Goal: Complete application form

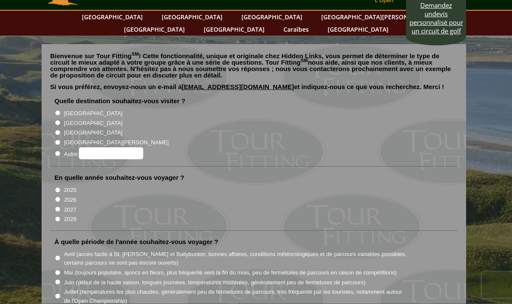
scroll to position [31, 0]
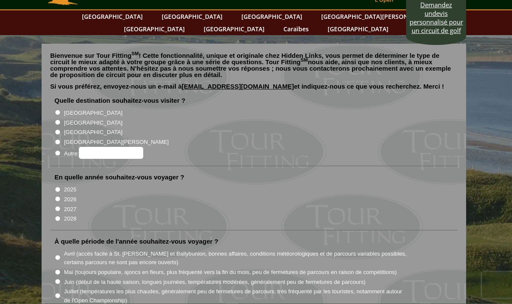
radio input "true"
click at [121, 147] on input "Autre:" at bounding box center [111, 153] width 64 height 12
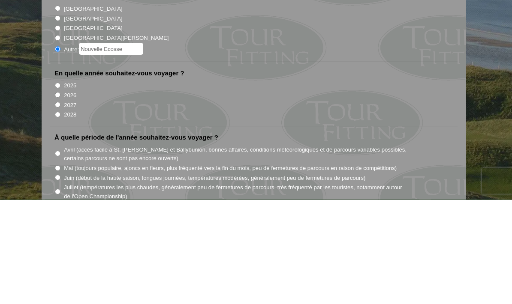
type input "Nouvelle Ecosse"
click at [66, 196] on label "2026" at bounding box center [70, 200] width 12 height 9
click at [60, 197] on input "2026" at bounding box center [58, 200] width 6 height 6
radio input "true"
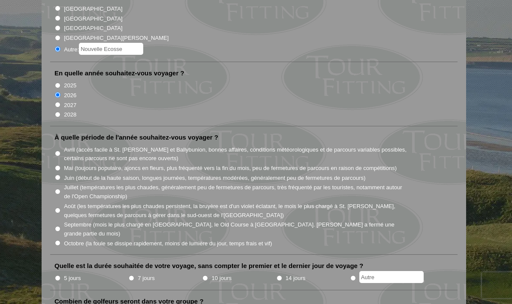
click at [60, 208] on input "Août (les températures les plus chaudes persistent, la bruyère est d'un violet …" at bounding box center [58, 211] width 6 height 6
radio input "true"
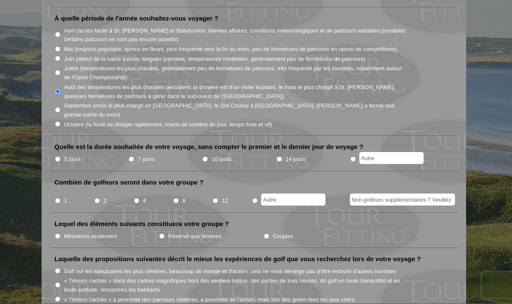
scroll to position [256, 0]
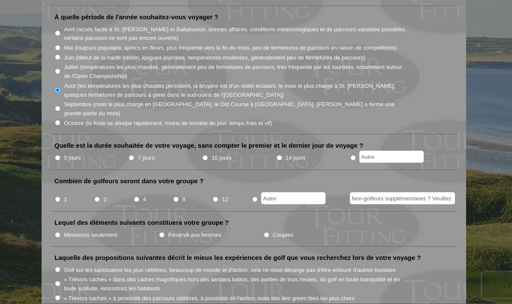
click at [130, 153] on li "7 jours" at bounding box center [165, 158] width 74 height 11
click at [134, 156] on input "7 jours" at bounding box center [132, 159] width 6 height 6
radio input "true"
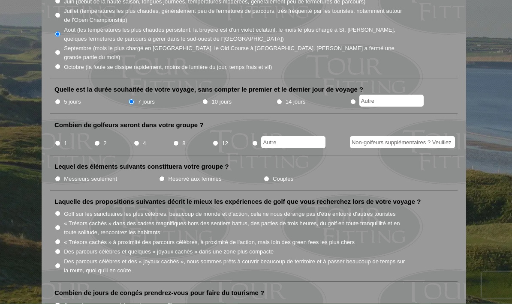
scroll to position [313, 0]
click at [136, 141] on input "4" at bounding box center [137, 144] width 6 height 6
radio input "true"
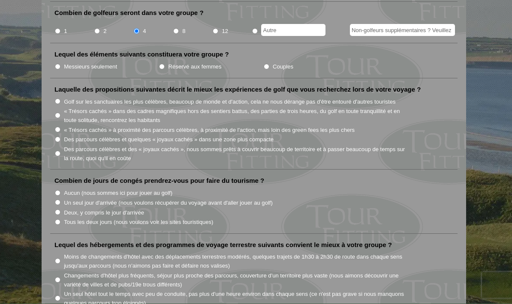
scroll to position [425, 0]
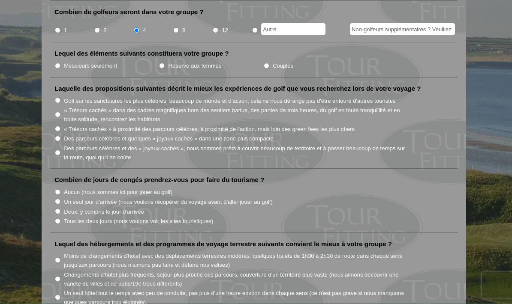
click at [59, 55] on li "Lequel des éléments suivants constituera votre groupe ? Messieurs seulement Rés…" at bounding box center [253, 64] width 407 height 28
click at [63, 61] on li "Messieurs seulement" at bounding box center [106, 66] width 104 height 10
click at [58, 63] on input "Messieurs seulement" at bounding box center [58, 66] width 6 height 6
radio input "true"
click at [60, 98] on input "Golf sur les sanctuaires les plus célèbres, beaucoup de monde et d'action, cela…" at bounding box center [58, 101] width 6 height 6
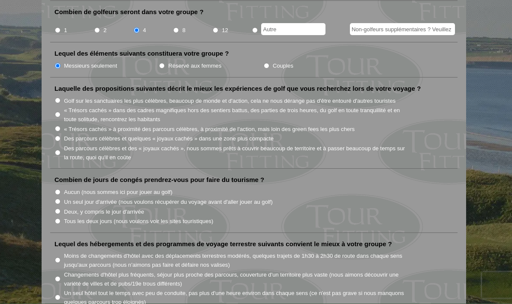
radio input "true"
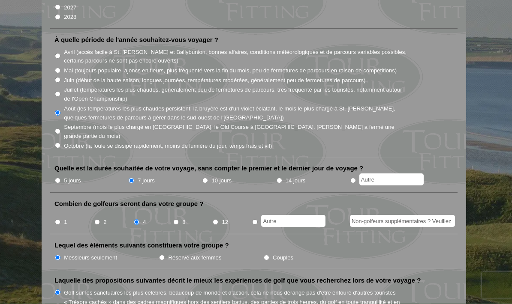
scroll to position [234, 0]
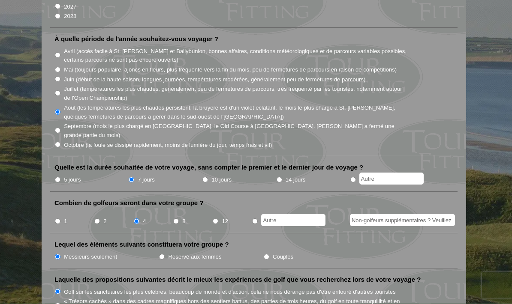
click at [60, 177] on input "5 jours" at bounding box center [58, 180] width 6 height 6
radio input "true"
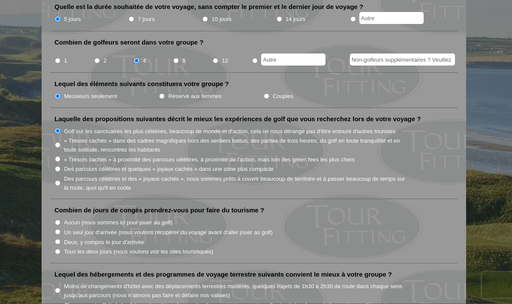
scroll to position [396, 0]
click at [60, 239] on input "Deux, y compris le jour d'arrivée" at bounding box center [58, 242] width 6 height 6
radio input "true"
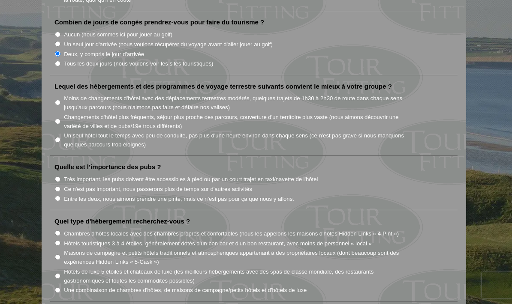
scroll to position [583, 0]
click at [60, 100] on input "Moins de changements d'hôtel avec des déplacements terrestres modérés, quelques…" at bounding box center [58, 103] width 6 height 6
radio input "true"
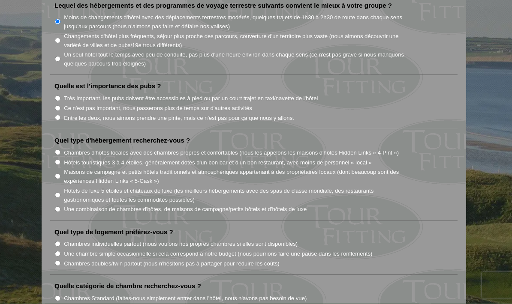
scroll to position [665, 0]
click at [59, 105] on input "Ce n'est pas important, nous passerons plus de temps sur d'autres activités" at bounding box center [58, 108] width 6 height 6
radio input "true"
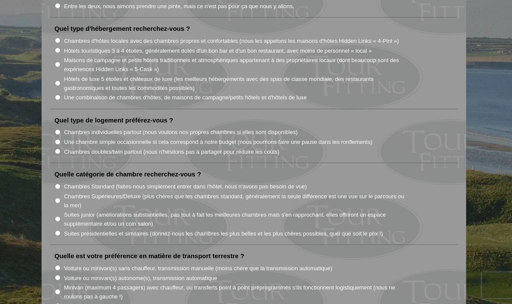
scroll to position [776, 0]
click at [60, 48] on input "Hôtels touristiques 3 à 4 étoiles, généralement dotés d'un bon bar et d'un bon …" at bounding box center [58, 51] width 6 height 6
radio input "true"
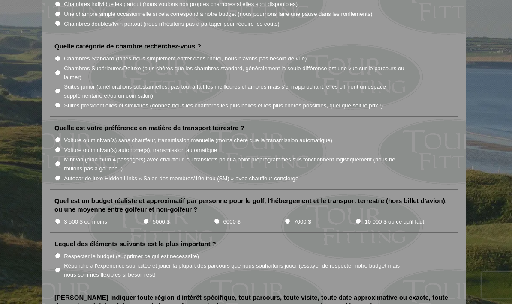
scroll to position [905, 0]
click at [60, 21] on input "Chambres doubles/twin partout (nous n'hésitons pas à partager pour réduire les …" at bounding box center [58, 24] width 6 height 6
radio input "true"
click at [65, 63] on label "Chambres Supérieures/Deluxe (plus chères que les chambres standard, généralemen…" at bounding box center [236, 72] width 345 height 18
click at [60, 70] on input "Chambres Supérieures/Deluxe (plus chères que les chambres standard, généralemen…" at bounding box center [58, 73] width 6 height 6
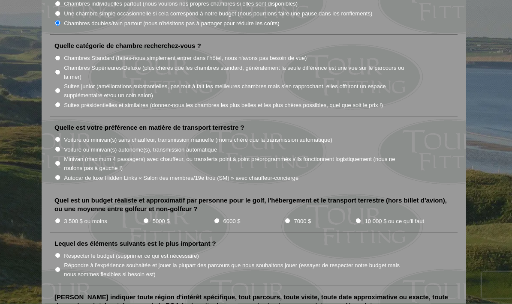
radio input "true"
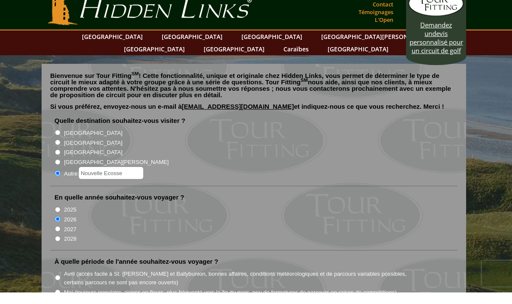
scroll to position [0, 0]
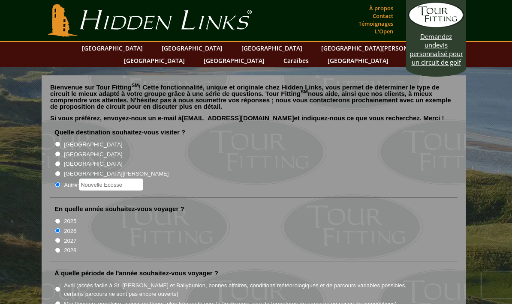
click at [390, 14] on font "Contact" at bounding box center [383, 16] width 21 height 8
